Goal: Transaction & Acquisition: Purchase product/service

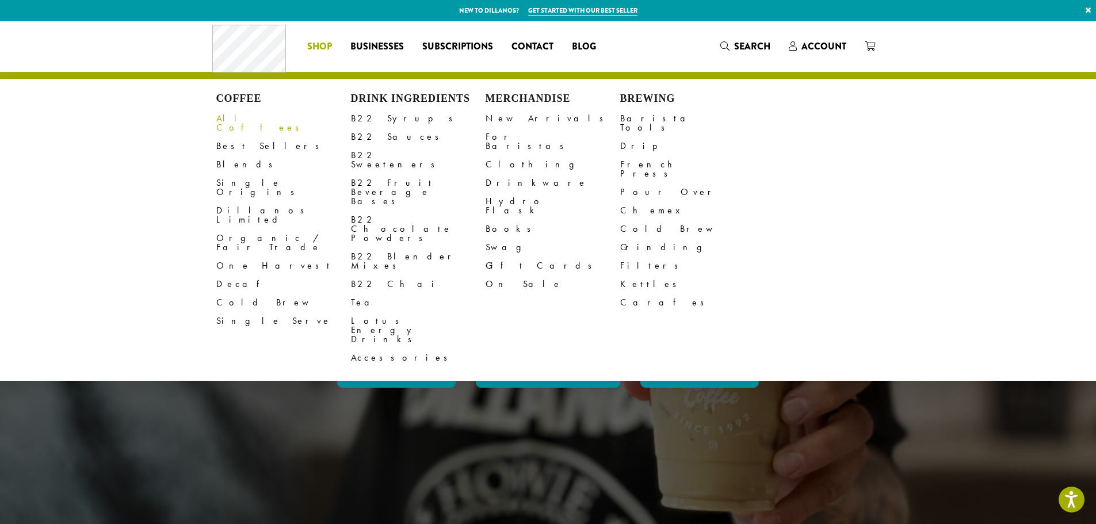
click at [243, 117] on link "All Coffees" at bounding box center [283, 123] width 135 height 28
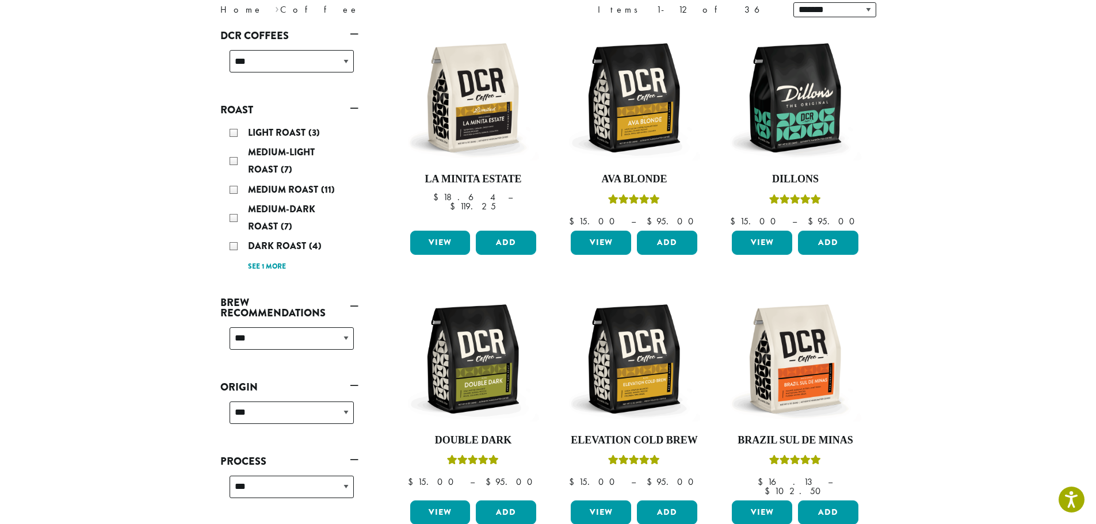
scroll to position [230, 0]
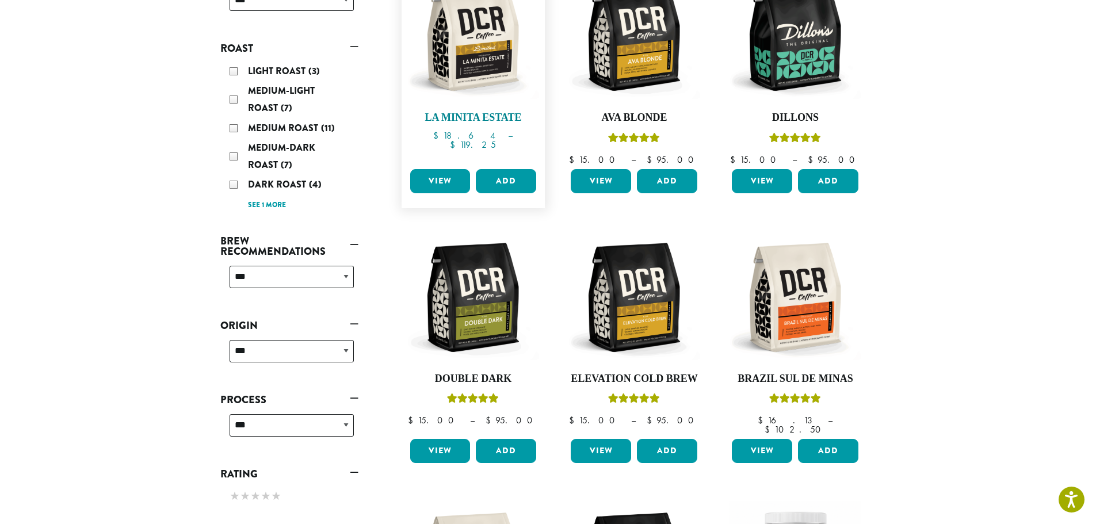
click at [486, 55] on img at bounding box center [473, 36] width 132 height 132
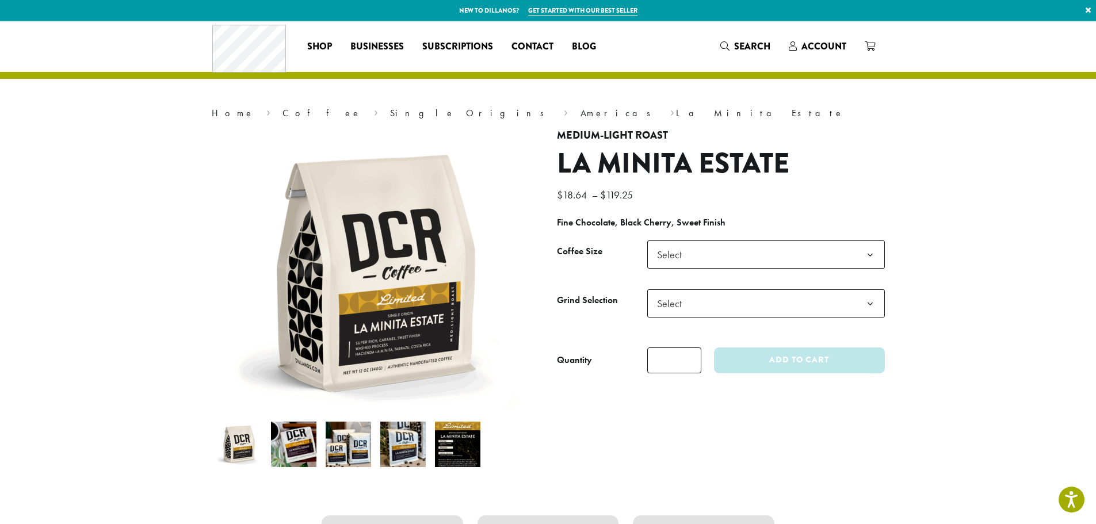
click at [740, 261] on span "Select" at bounding box center [766, 254] width 238 height 28
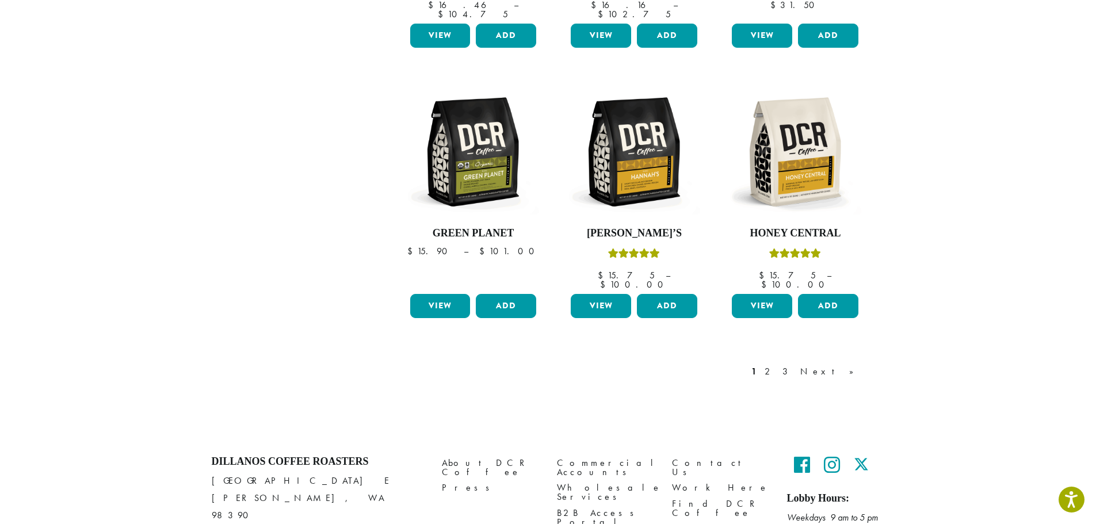
scroll to position [921, 0]
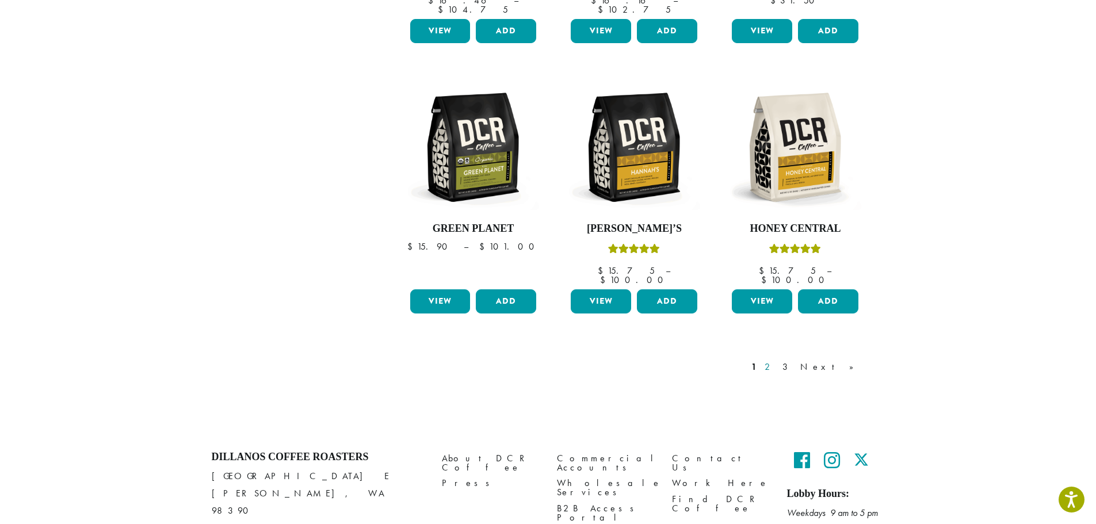
click at [777, 360] on link "2" at bounding box center [769, 367] width 14 height 14
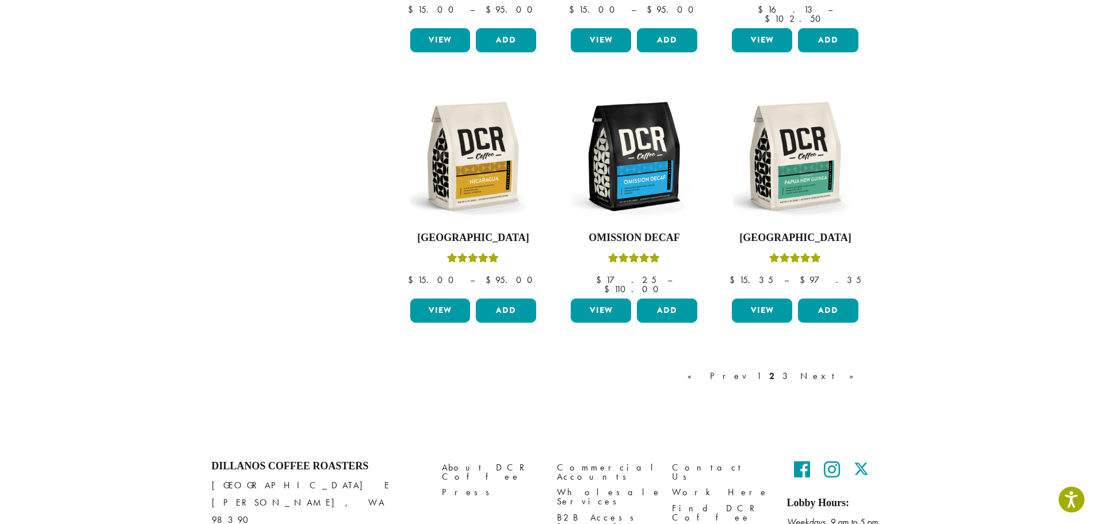
scroll to position [71, 0]
